Goal: Task Accomplishment & Management: Use online tool/utility

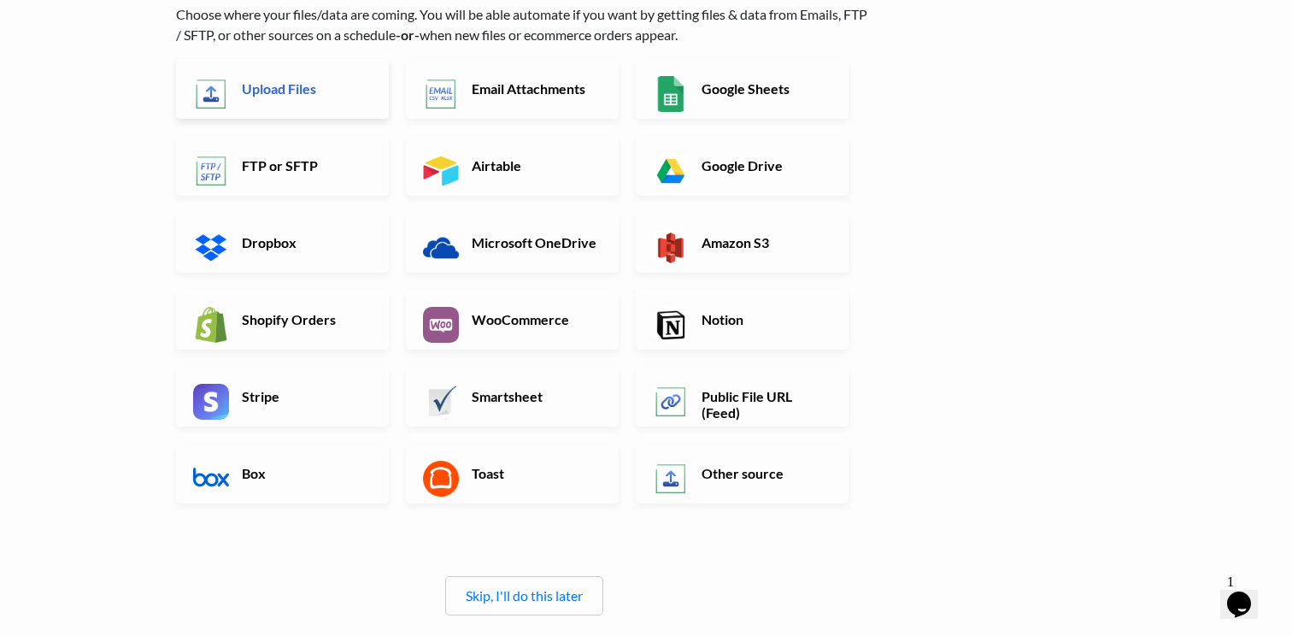
scroll to position [144, 0]
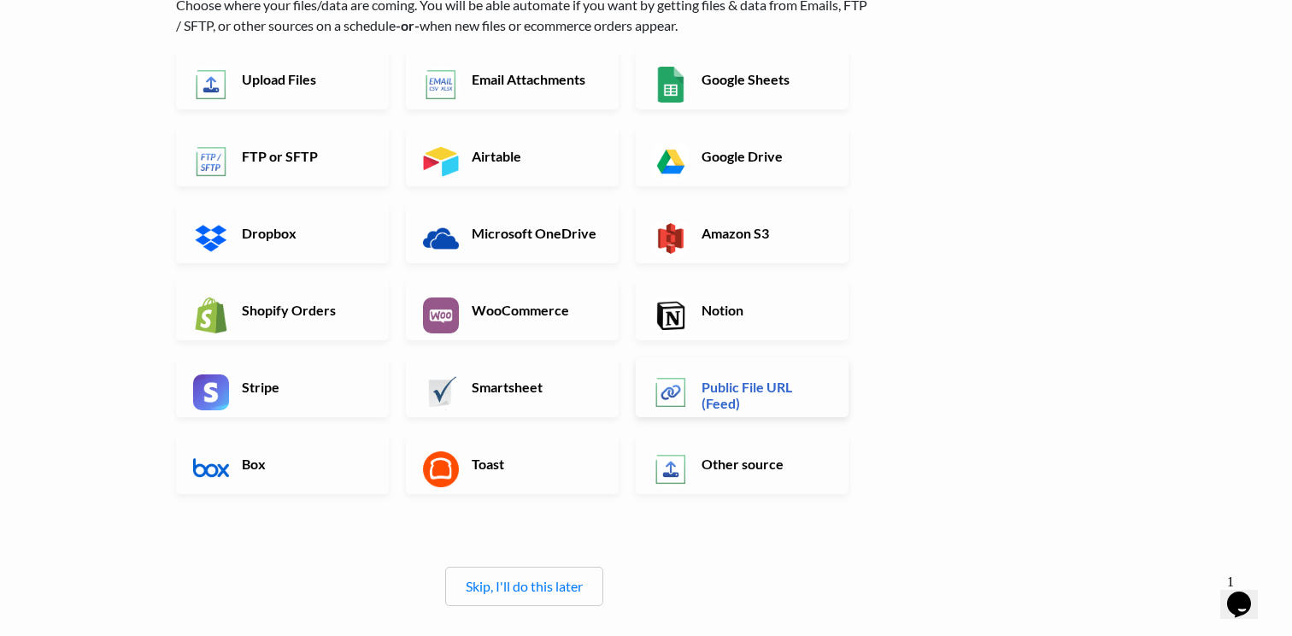
click at [752, 401] on h6 "Public File URL (Feed)" at bounding box center [764, 395] width 134 height 32
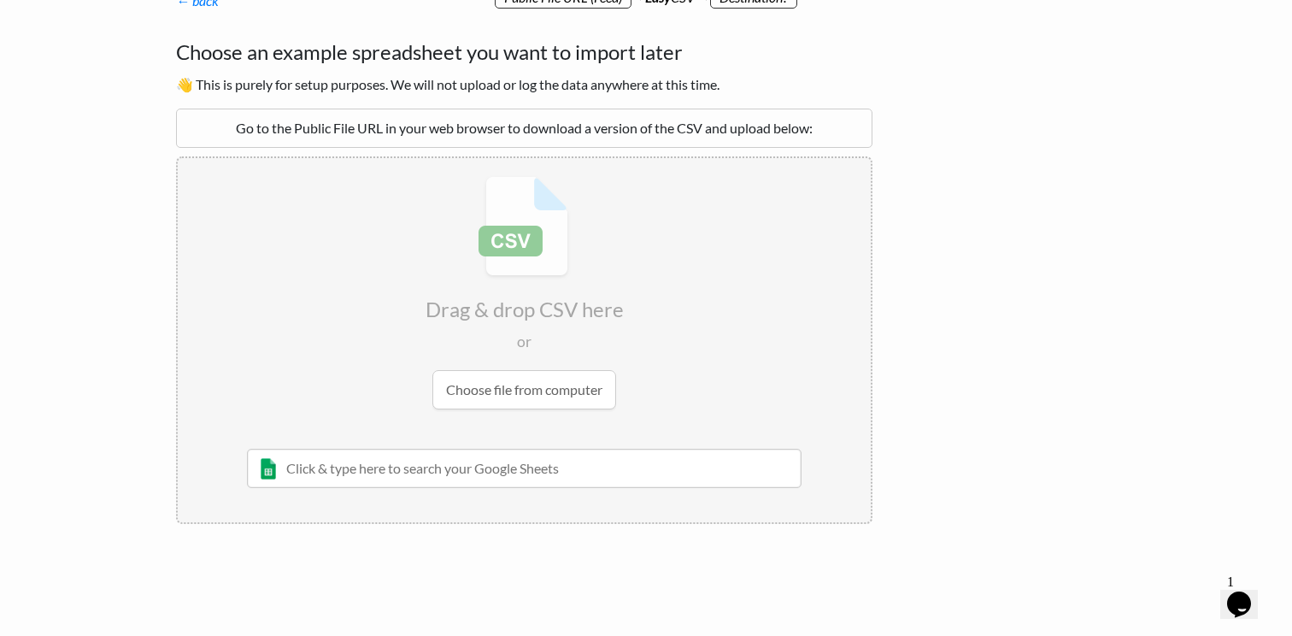
scroll to position [91, 0]
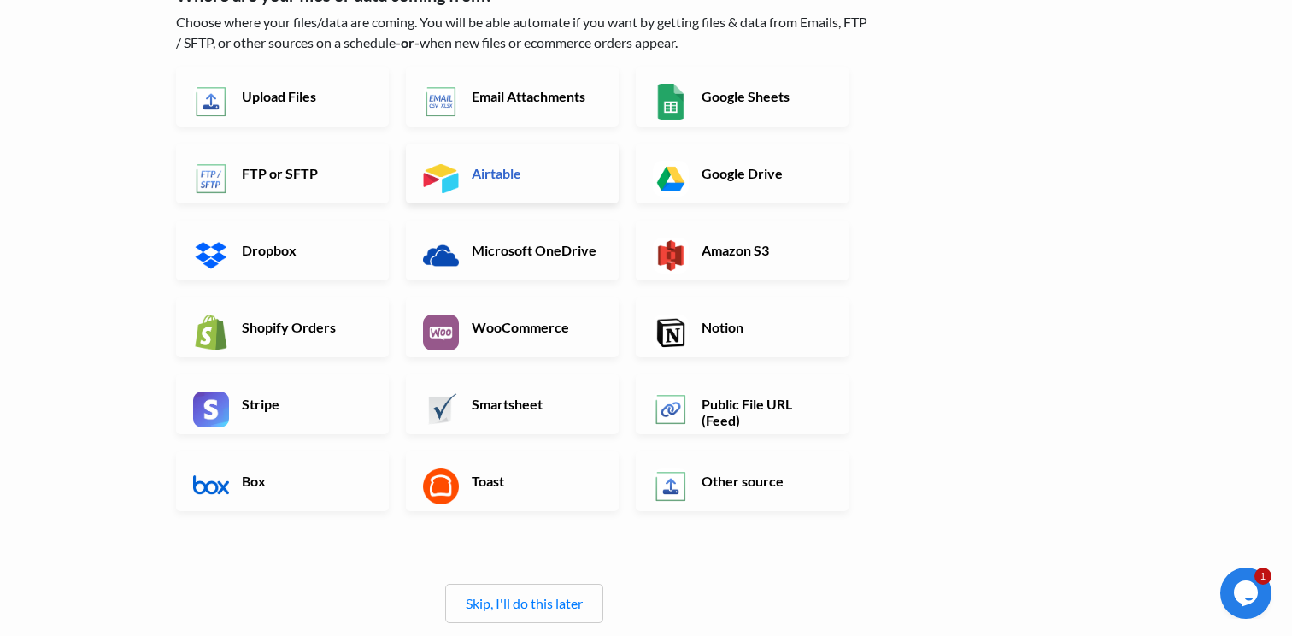
scroll to position [144, 0]
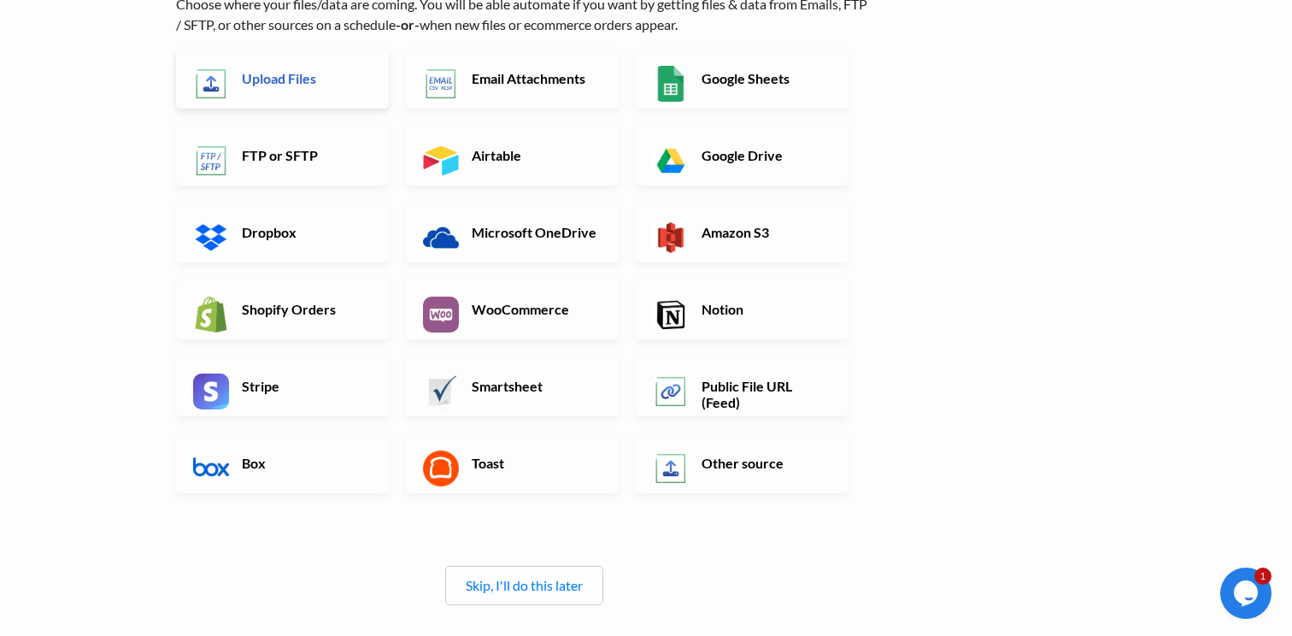
click at [332, 86] on link "Upload Files" at bounding box center [282, 79] width 213 height 60
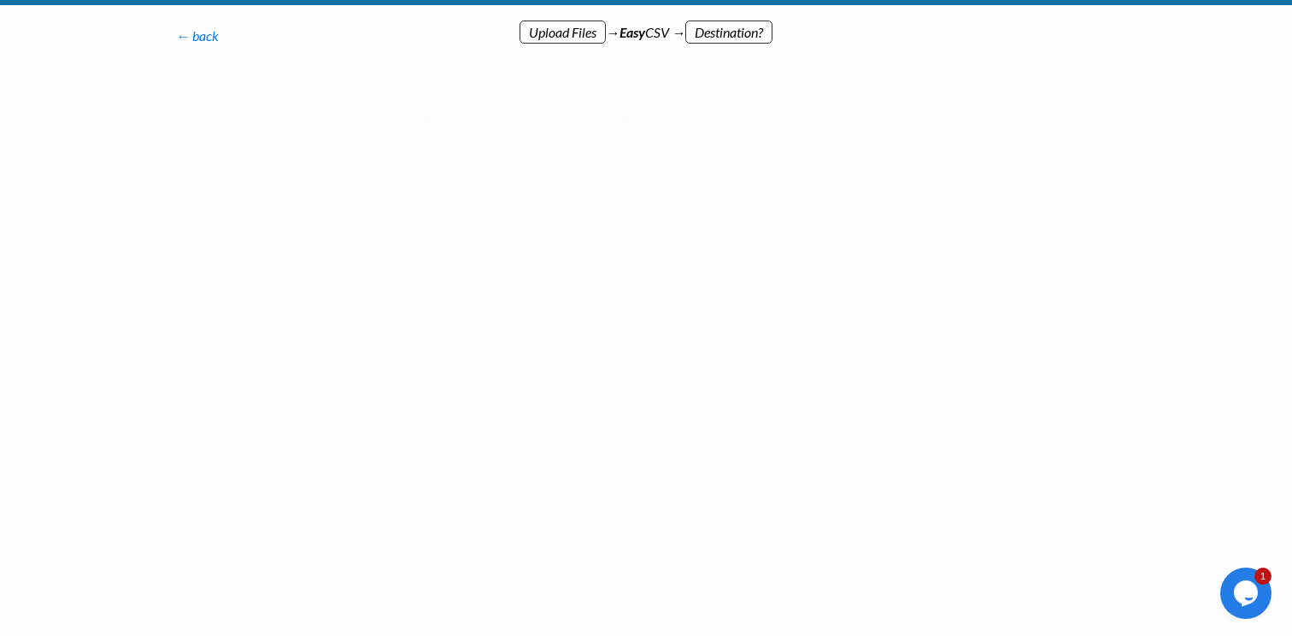
scroll to position [0, 0]
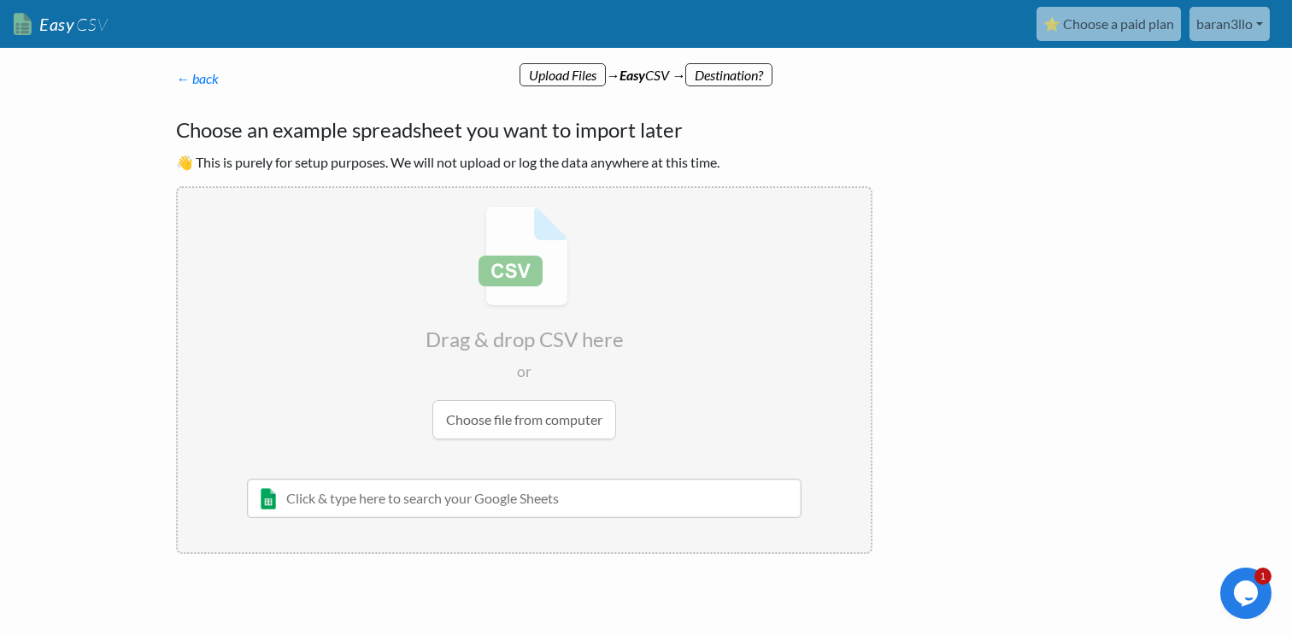
click at [519, 416] on input "file" at bounding box center [524, 322] width 693 height 269
type input "C:\fakepath\npidata_pfile_20250915-20250921.csv"
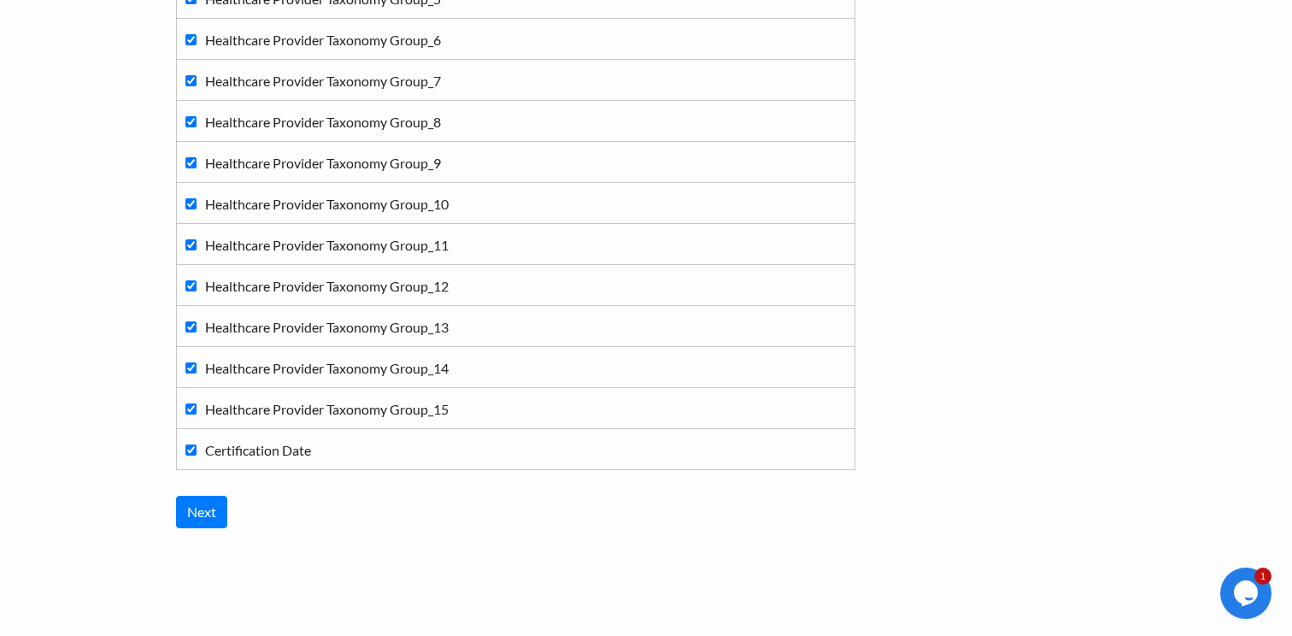
scroll to position [13347, 0]
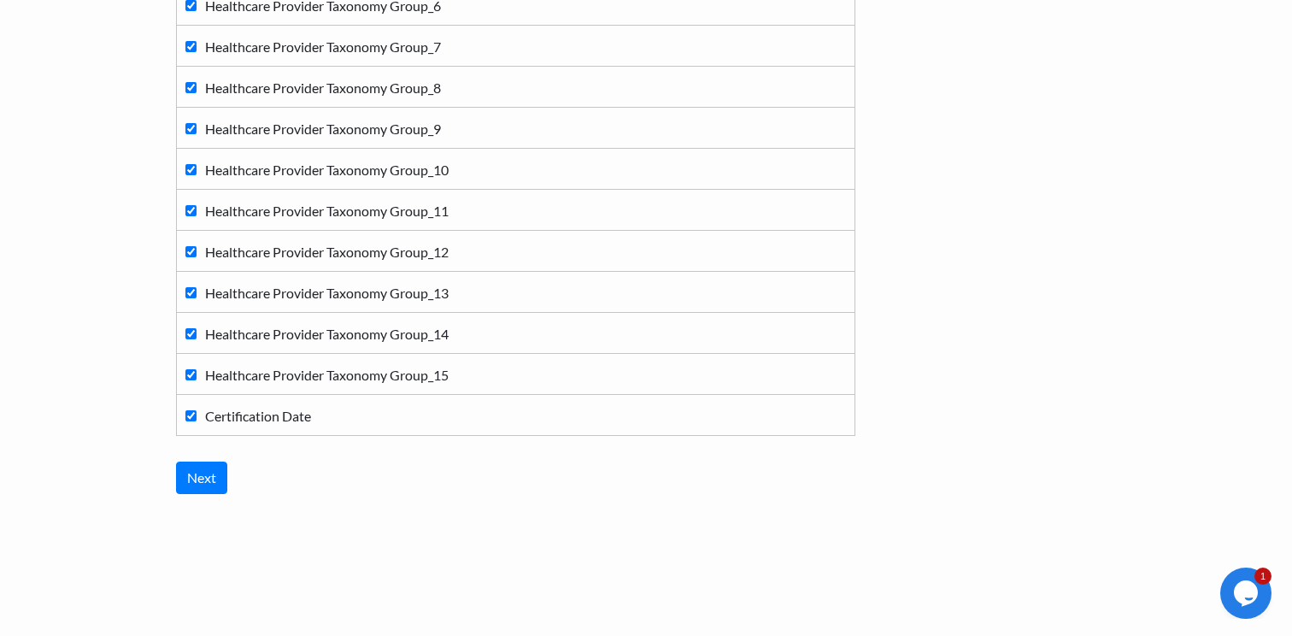
click at [216, 480] on input "Next" at bounding box center [201, 477] width 51 height 32
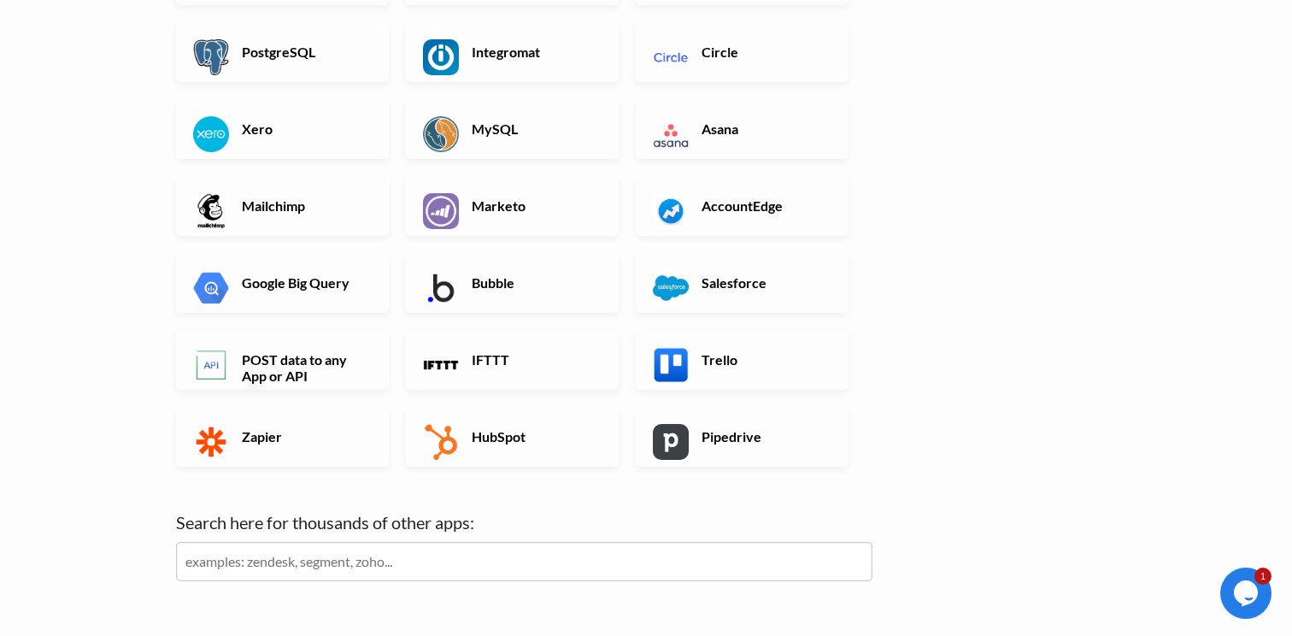
scroll to position [457, 0]
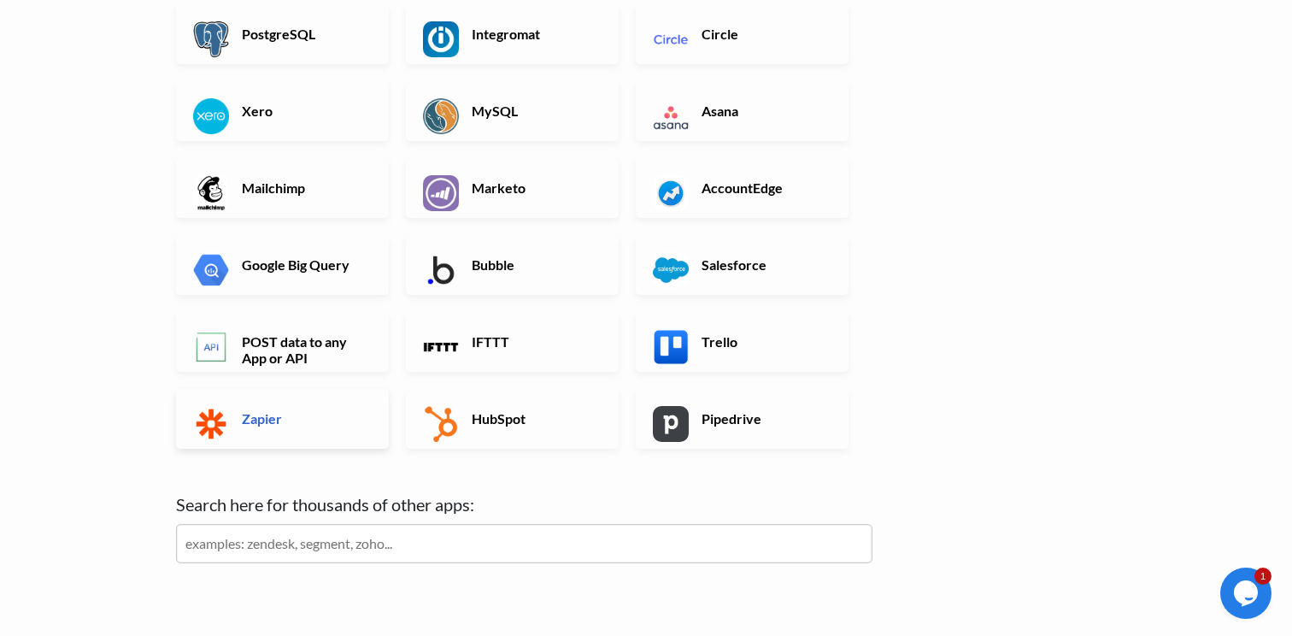
click at [311, 415] on h6 "Zapier" at bounding box center [305, 418] width 134 height 16
click at [229, 426] on link "Zapier" at bounding box center [282, 419] width 213 height 60
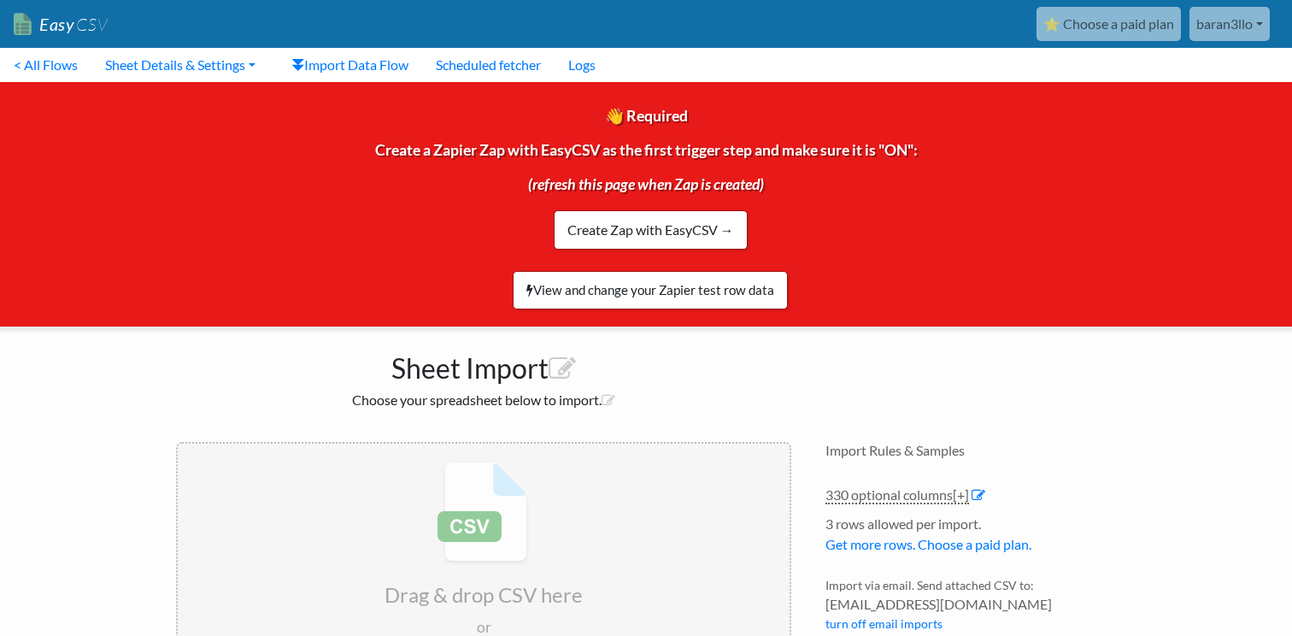
click at [246, 232] on div "👋 Required Create a Zapier Zap with EasyCSV as the first trigger step and make …" at bounding box center [646, 204] width 1318 height 244
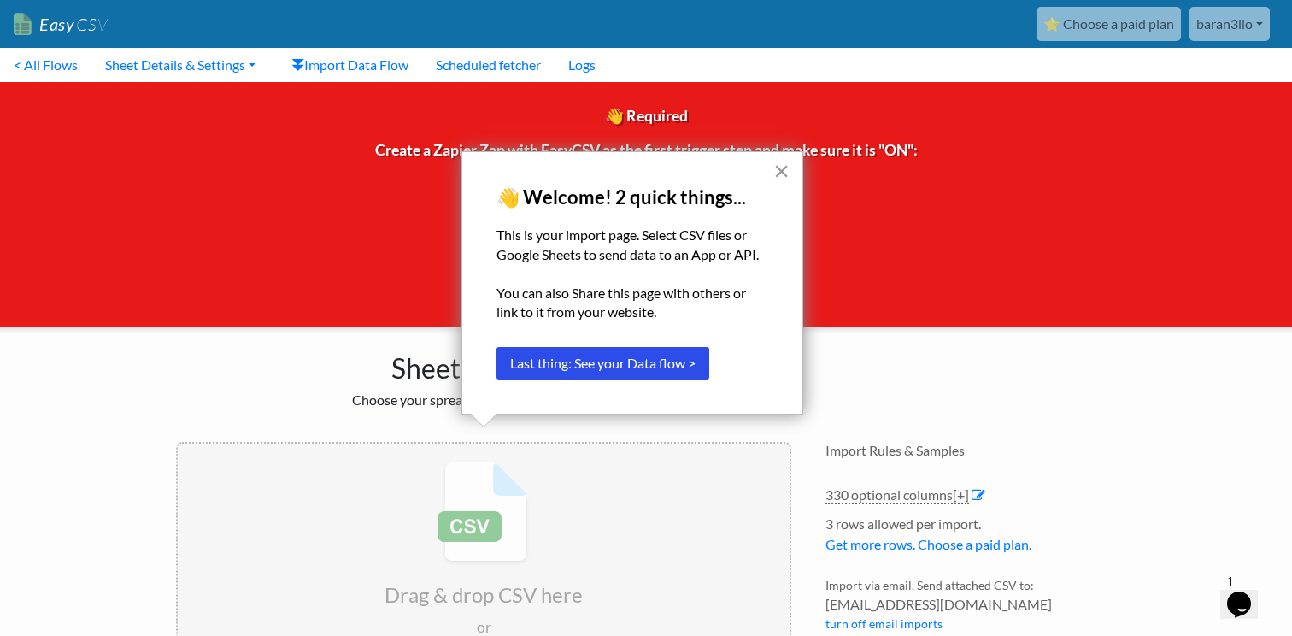
click at [776, 175] on button "×" at bounding box center [781, 170] width 16 height 27
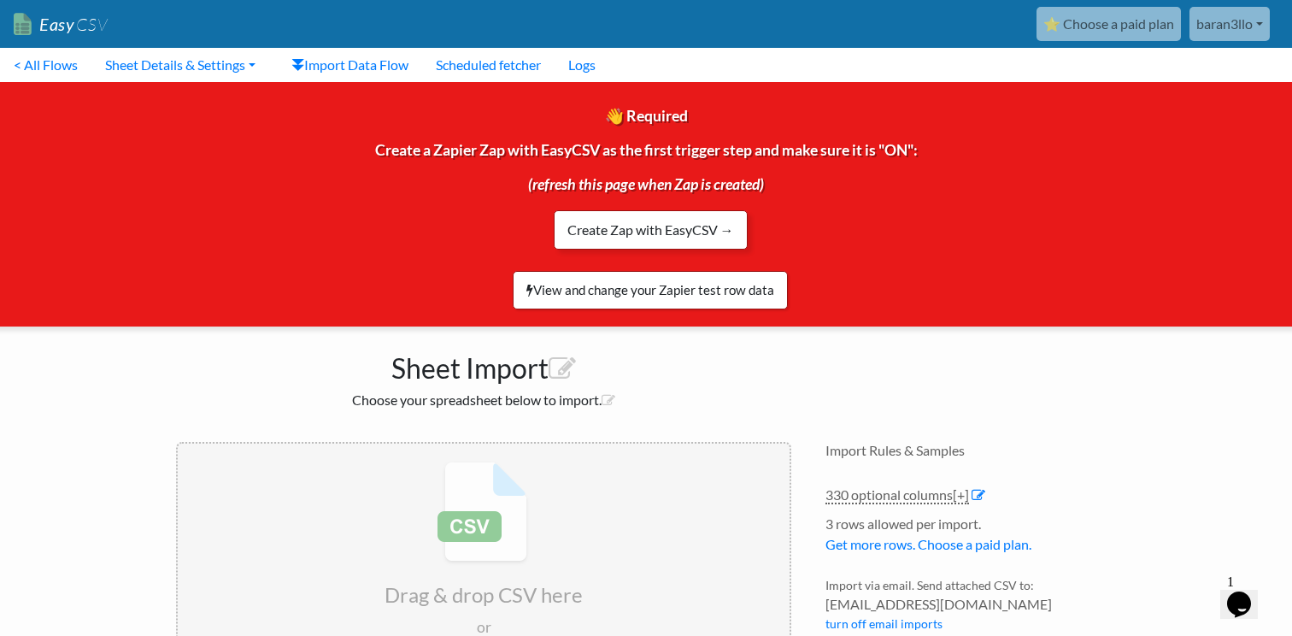
click at [645, 247] on link "Create Zap with EasyCSV →" at bounding box center [651, 229] width 194 height 39
click at [338, 62] on link "Import Data Flow" at bounding box center [350, 65] width 144 height 34
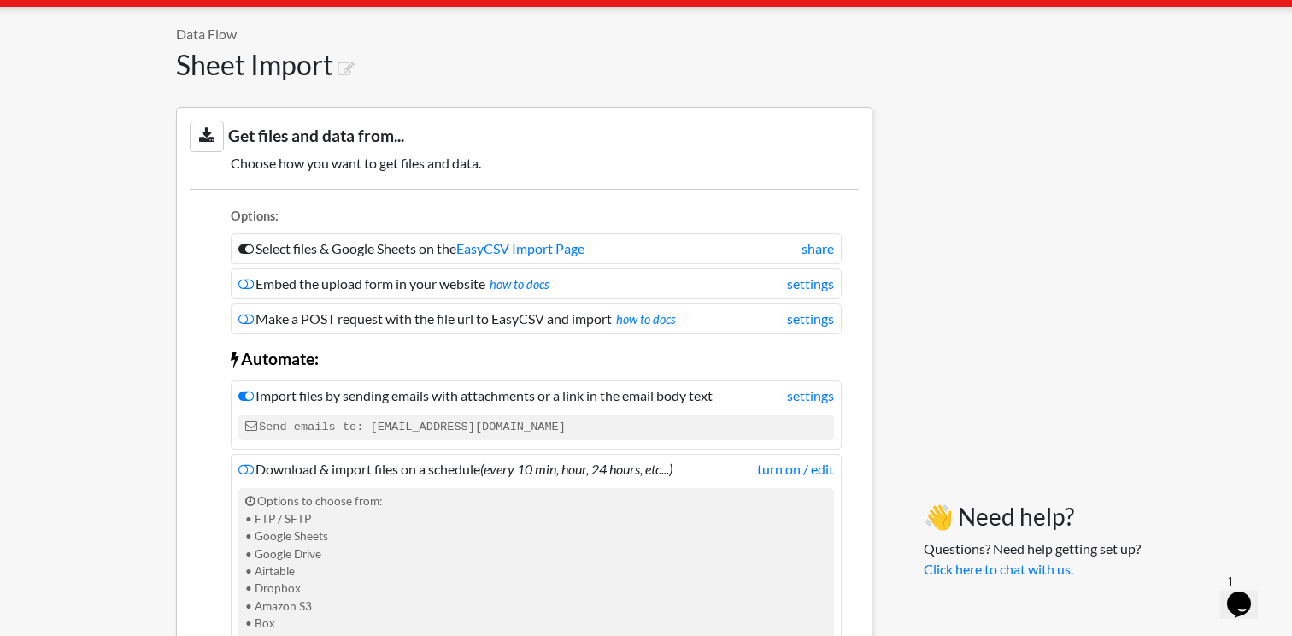
scroll to position [322, 0]
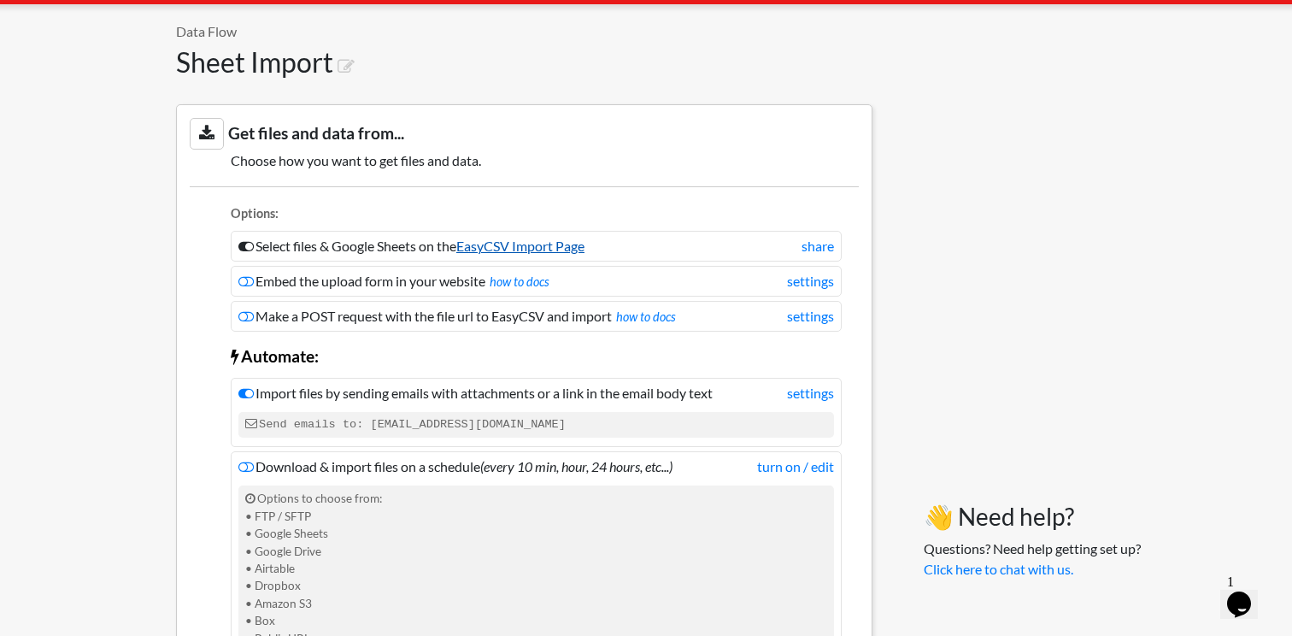
click at [532, 249] on link "EasyCSV Import Page" at bounding box center [520, 246] width 128 height 16
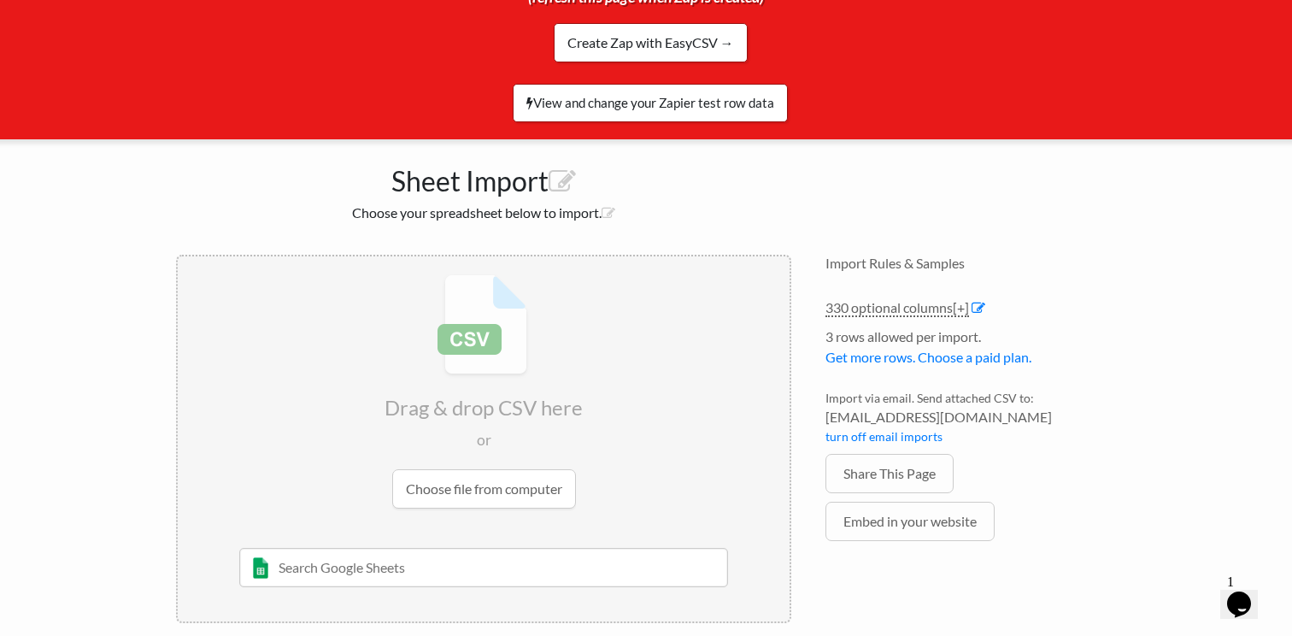
scroll to position [191, 0]
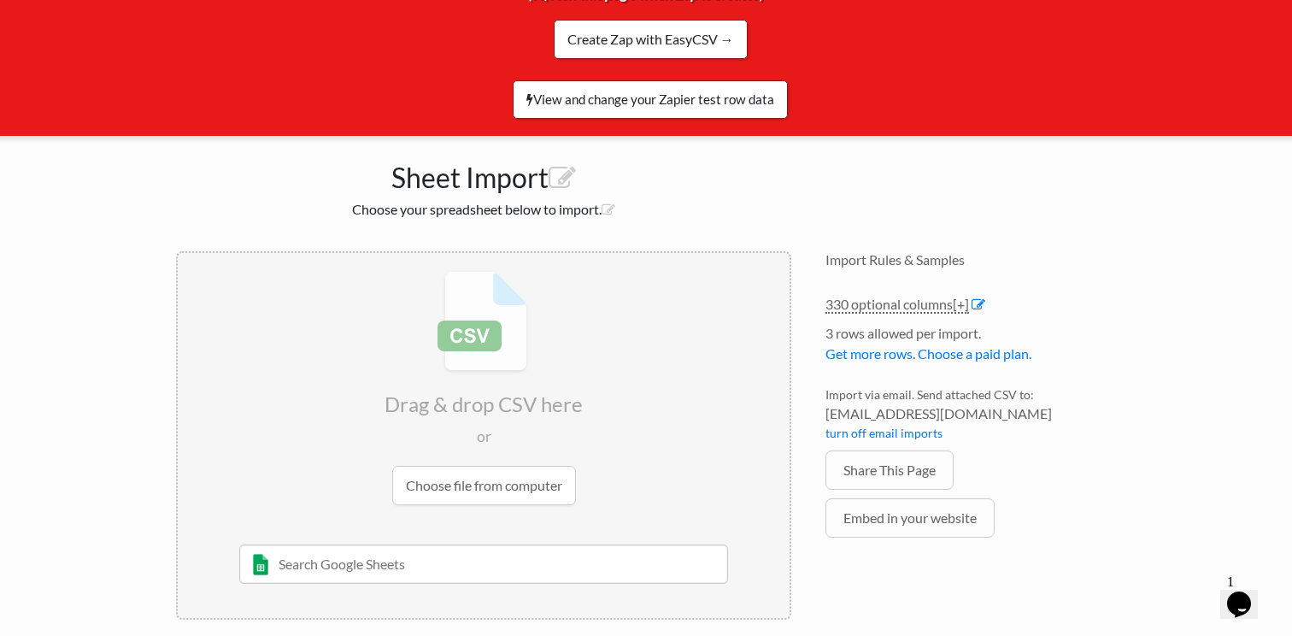
click at [487, 497] on input "file" at bounding box center [484, 387] width 612 height 269
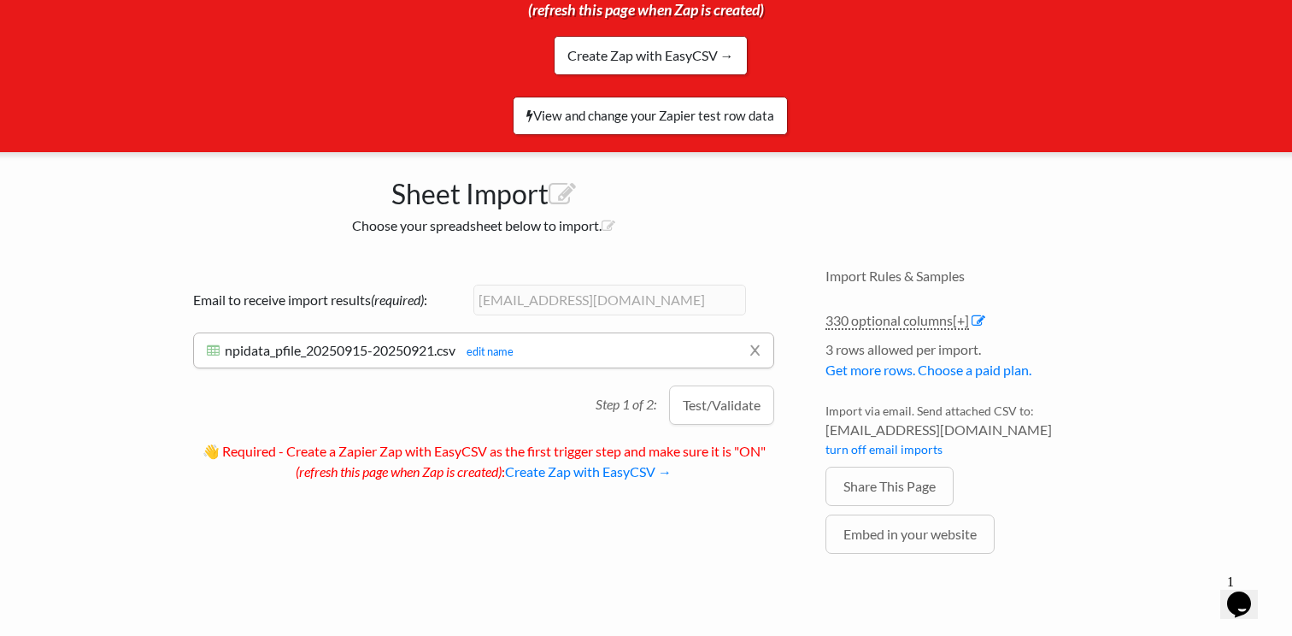
click at [715, 240] on div "Sheet Import Choose your spreadsheet below to import." at bounding box center [483, 201] width 649 height 99
click at [664, 472] on link "Create Zap with EasyCSV →" at bounding box center [588, 471] width 167 height 16
click at [726, 397] on button "Test/Validate" at bounding box center [721, 404] width 105 height 39
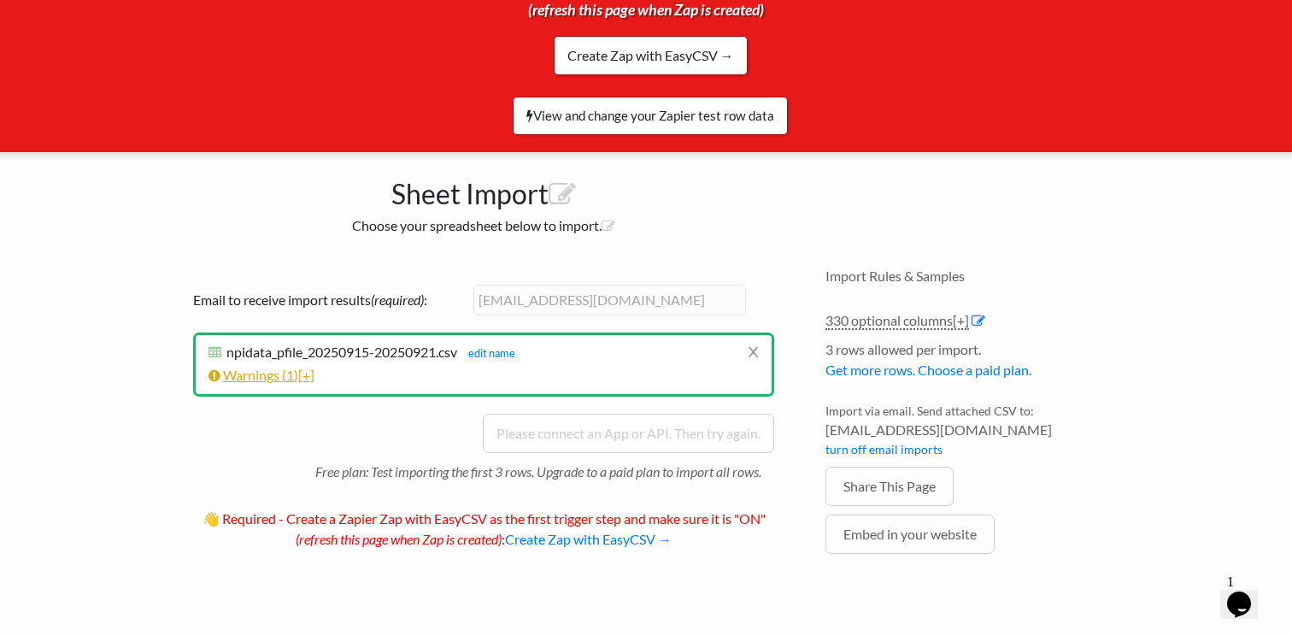
click at [266, 375] on link "Warnings ( 1 ) [+]" at bounding box center [262, 375] width 106 height 16
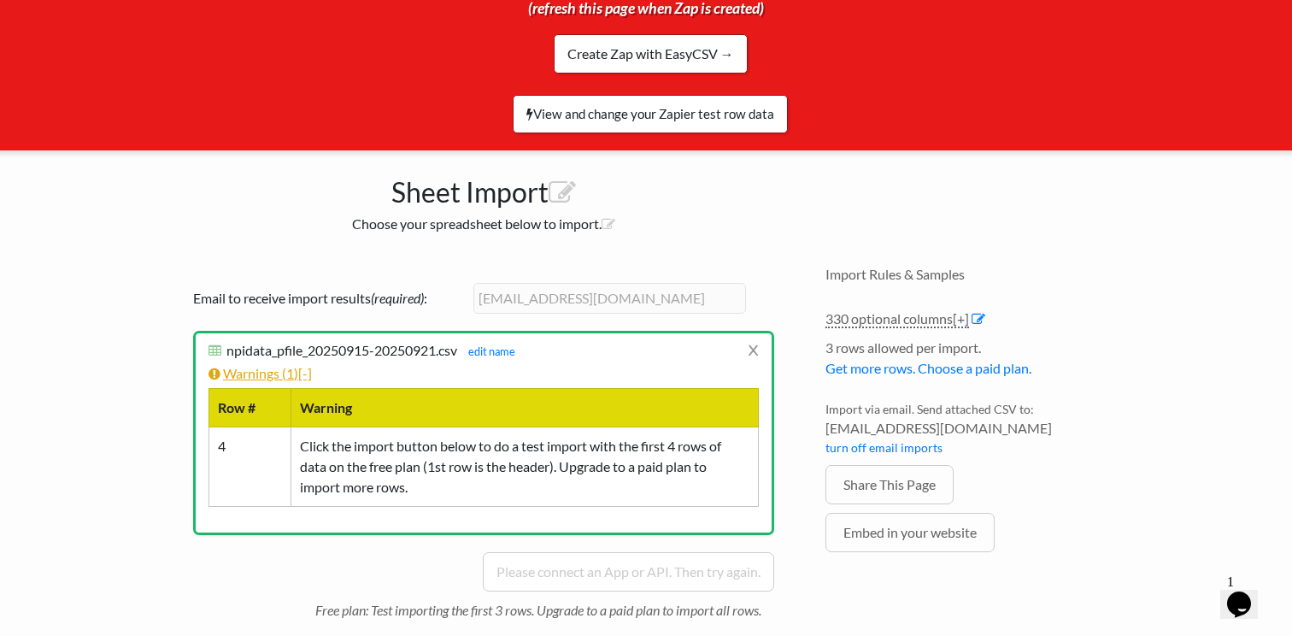
click at [266, 375] on link "Warnings ( 1 ) [-]" at bounding box center [260, 373] width 103 height 16
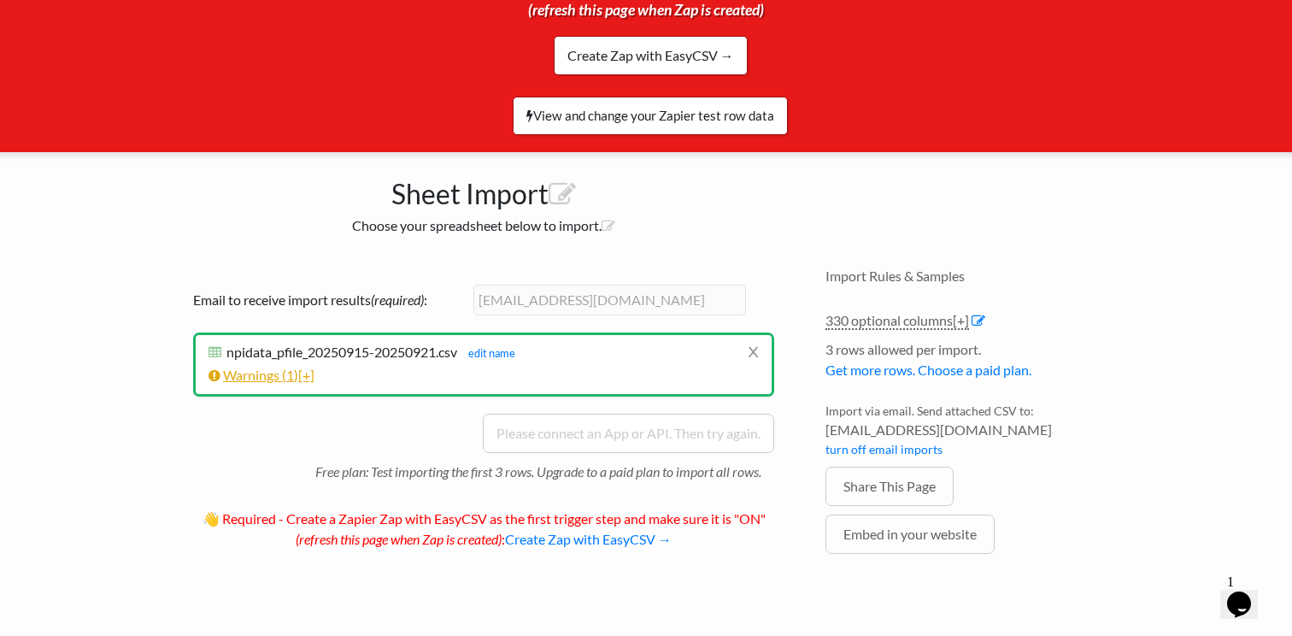
click at [266, 375] on link "Warnings ( 1 ) [+]" at bounding box center [262, 375] width 106 height 16
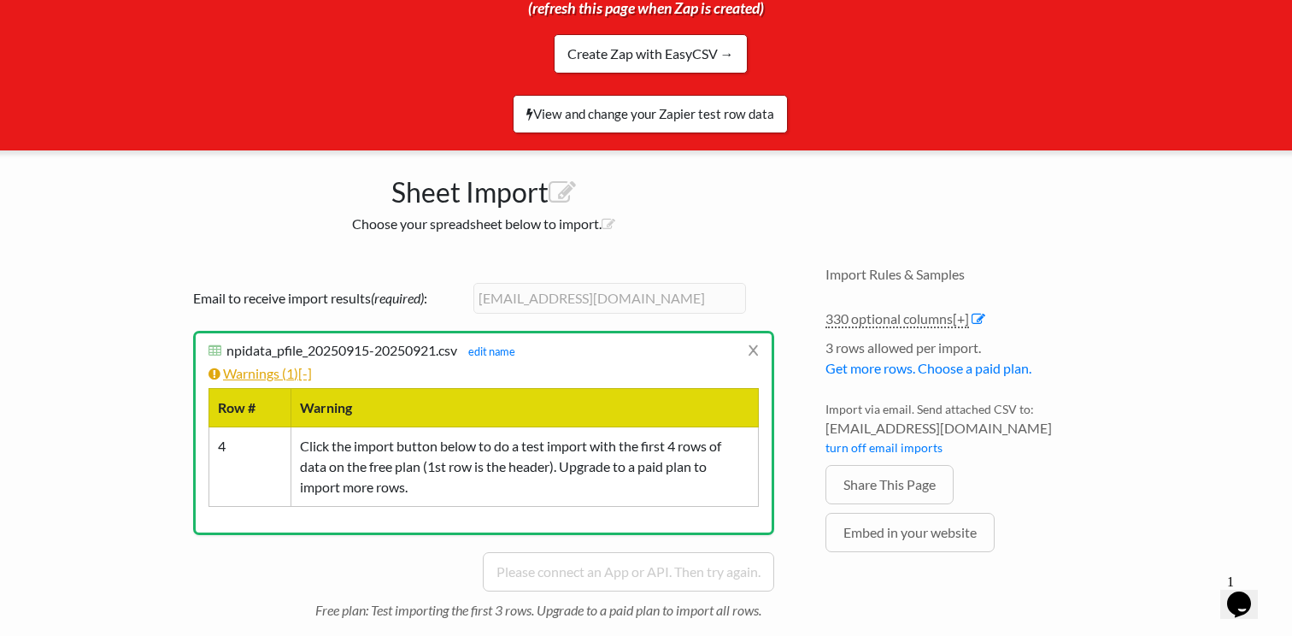
click at [266, 375] on link "Warnings ( 1 ) [-]" at bounding box center [260, 373] width 103 height 16
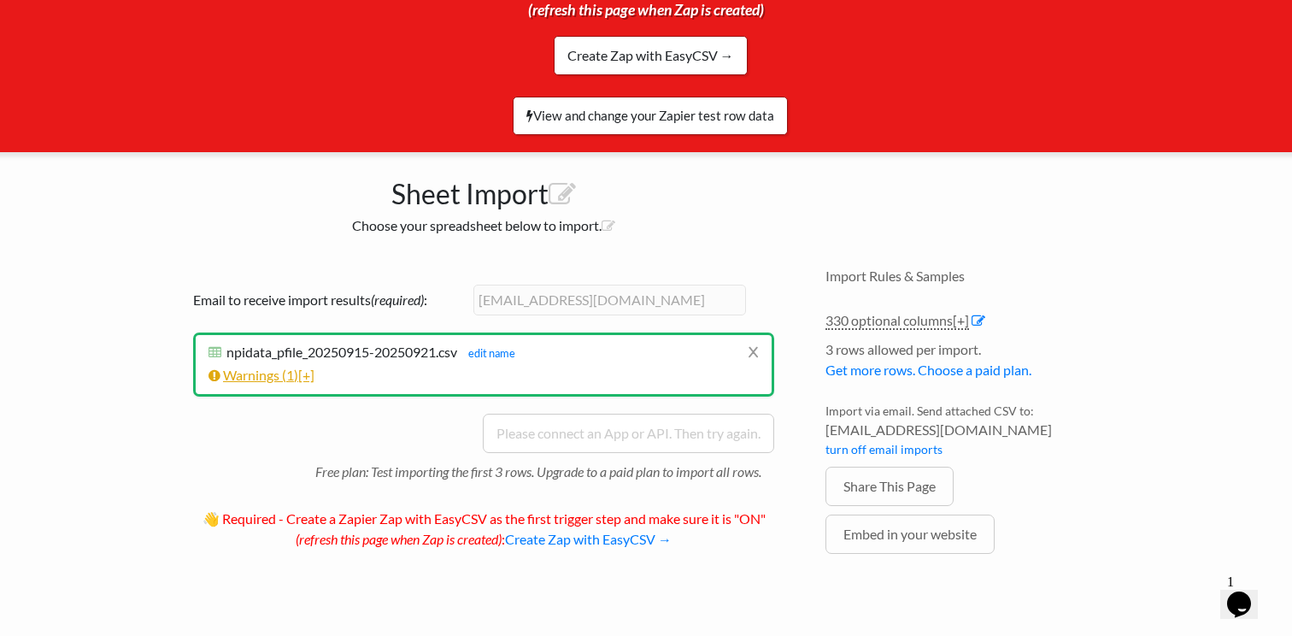
click at [266, 375] on link "Warnings ( 1 ) [+]" at bounding box center [262, 375] width 106 height 16
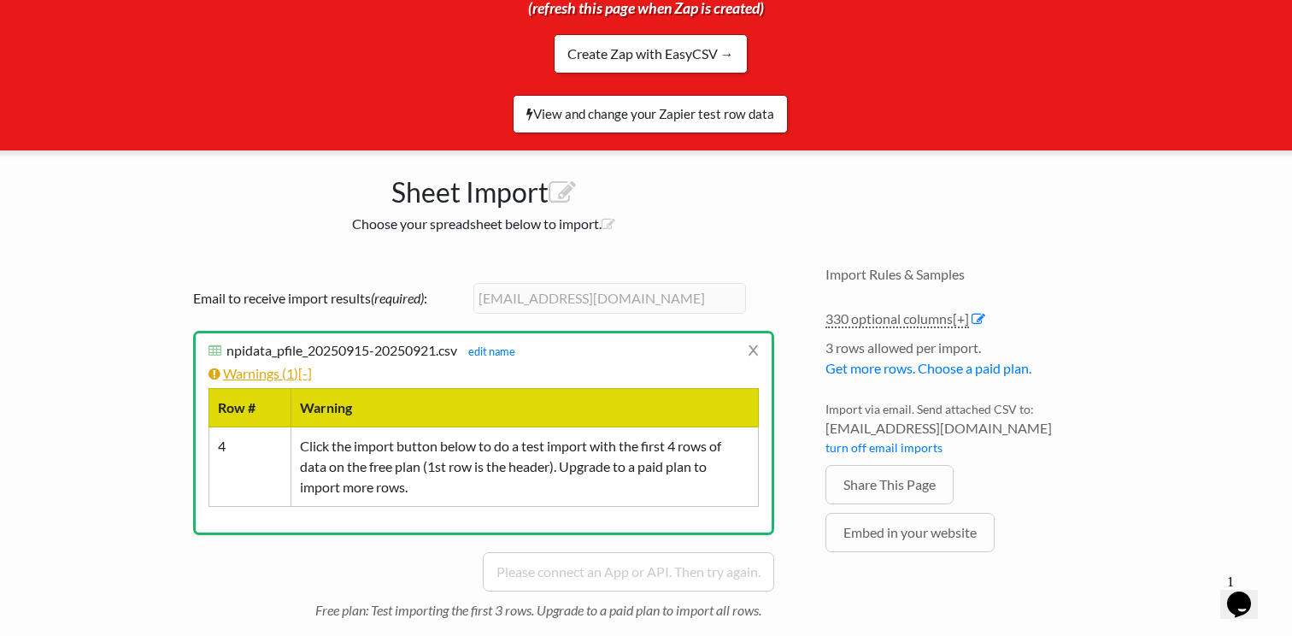
click at [266, 375] on link "Warnings ( 1 ) [-]" at bounding box center [260, 373] width 103 height 16
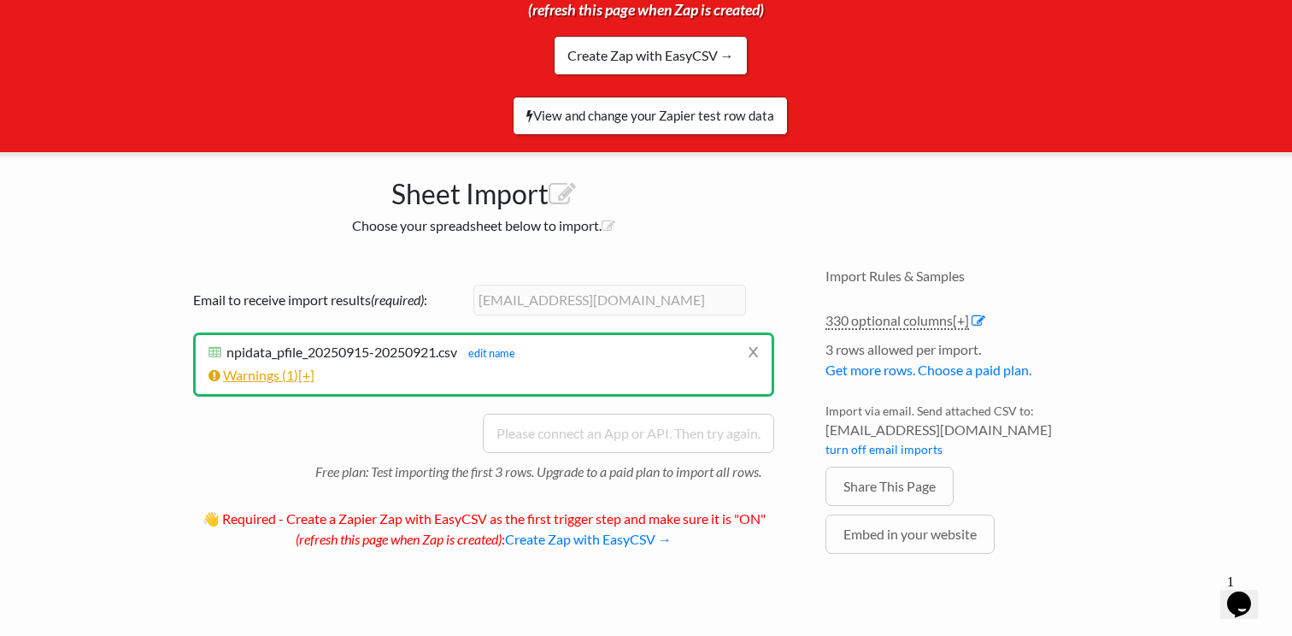
click at [266, 375] on link "Warnings ( 1 ) [+]" at bounding box center [262, 375] width 106 height 16
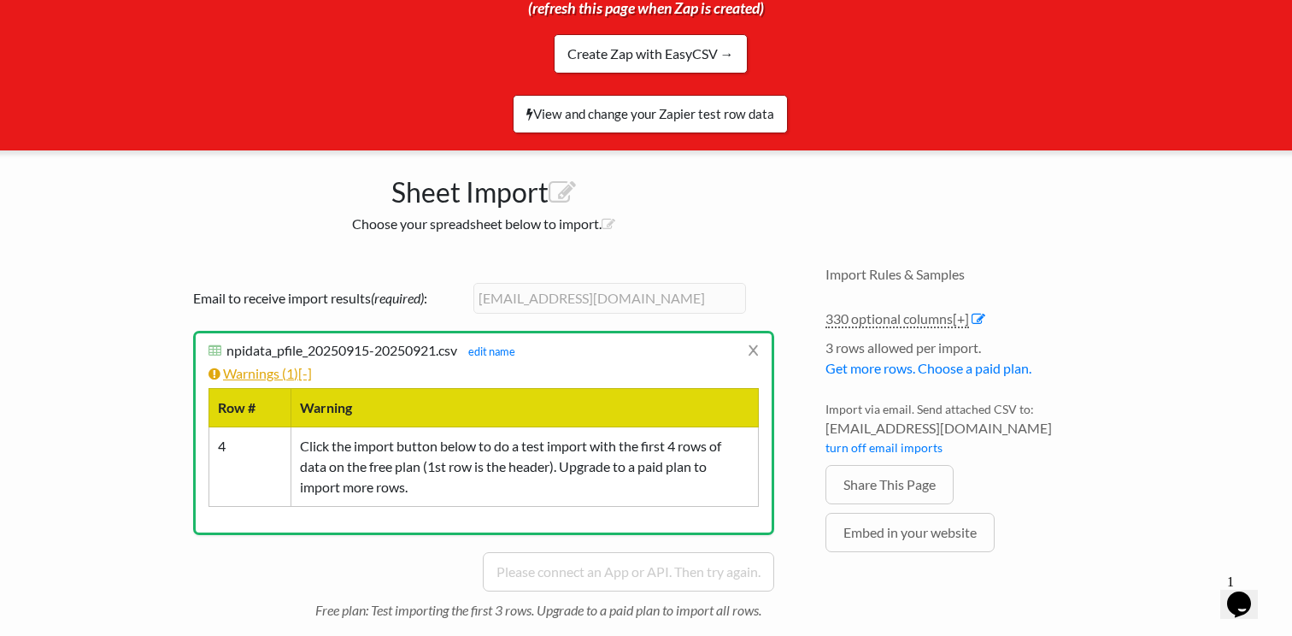
click at [266, 375] on link "Warnings ( 1 ) [-]" at bounding box center [260, 373] width 103 height 16
